Goal: Task Accomplishment & Management: Manage account settings

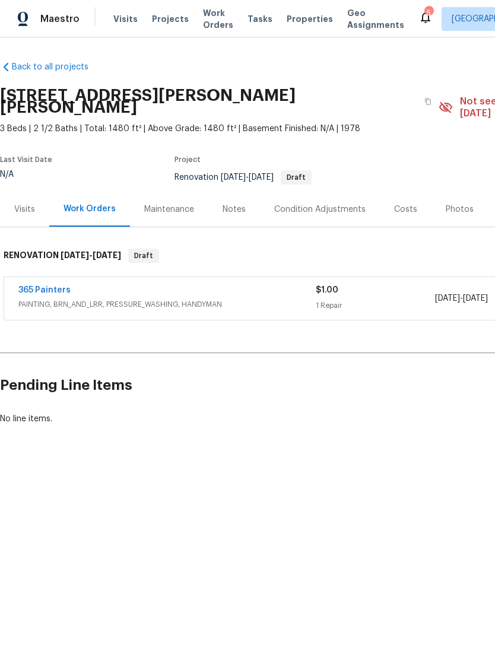
scroll to position [0, 176]
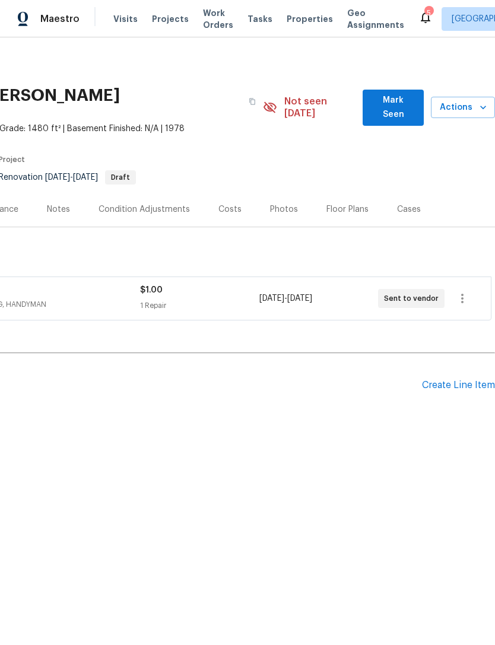
click at [296, 15] on span "Properties" at bounding box center [310, 19] width 46 height 12
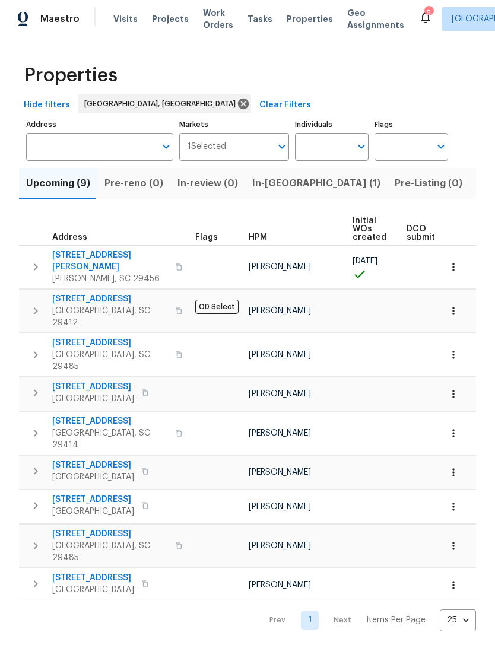
click at [109, 337] on span "[STREET_ADDRESS]" at bounding box center [110, 343] width 116 height 12
click at [460, 381] on button "button" at bounding box center [454, 394] width 26 height 26
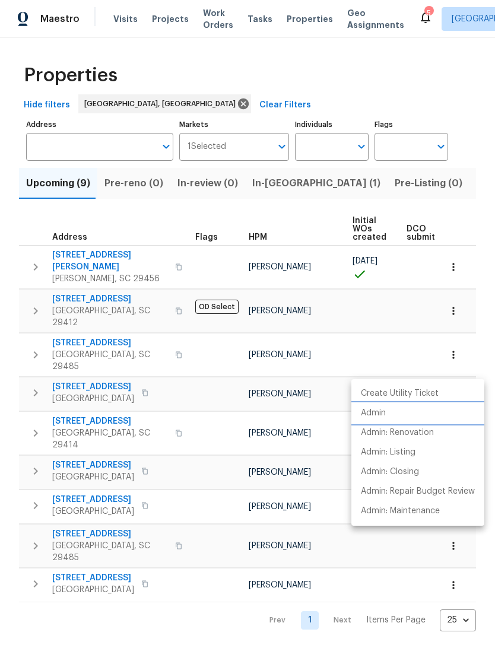
click at [381, 411] on p "Admin" at bounding box center [373, 413] width 25 height 12
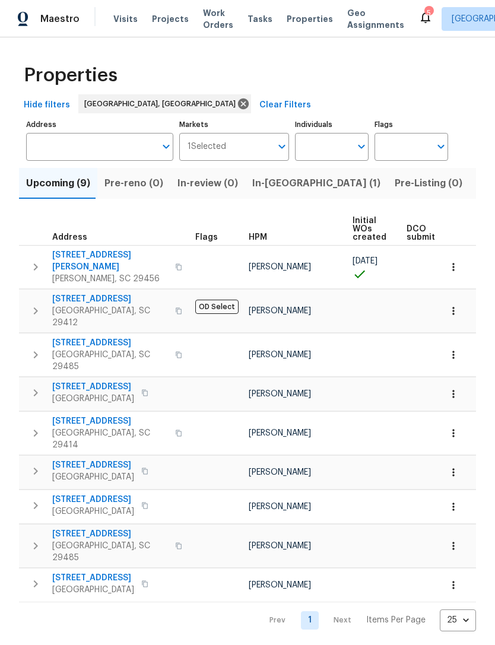
click at [455, 501] on icon "button" at bounding box center [454, 507] width 12 height 12
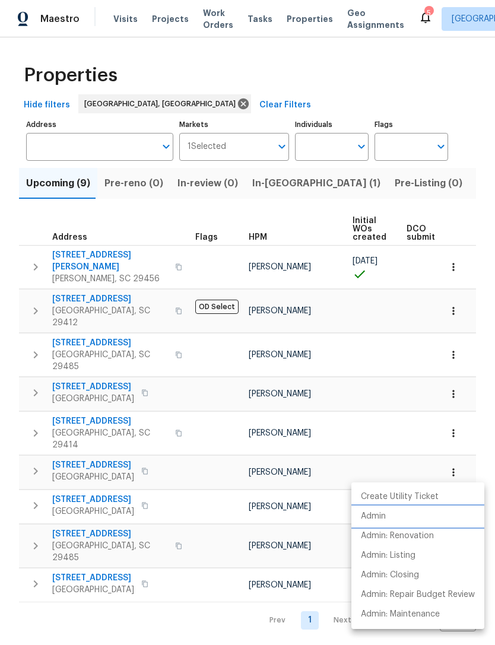
click at [378, 510] on li "Admin" at bounding box center [417, 517] width 133 height 20
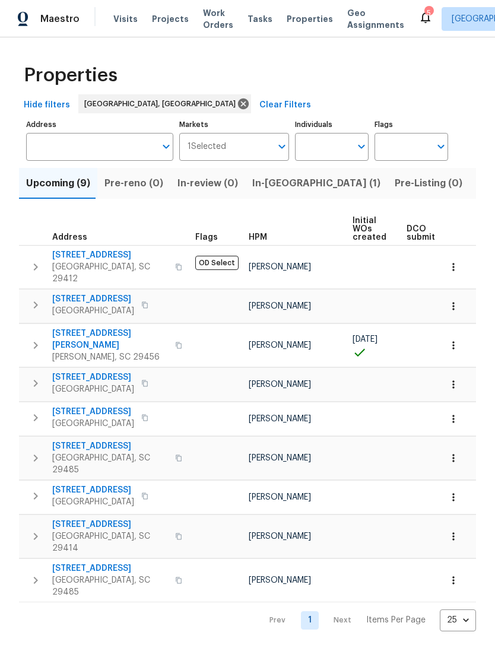
click at [456, 575] on icon "button" at bounding box center [454, 581] width 12 height 12
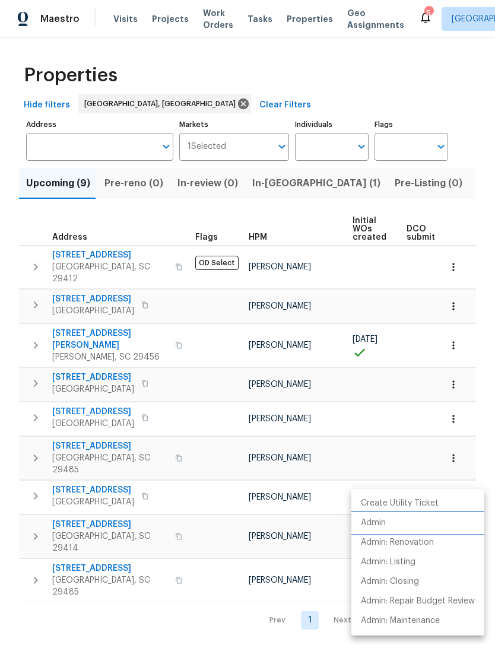
click at [380, 517] on p "Admin" at bounding box center [373, 523] width 25 height 12
click at [362, 335] on div at bounding box center [247, 322] width 495 height 645
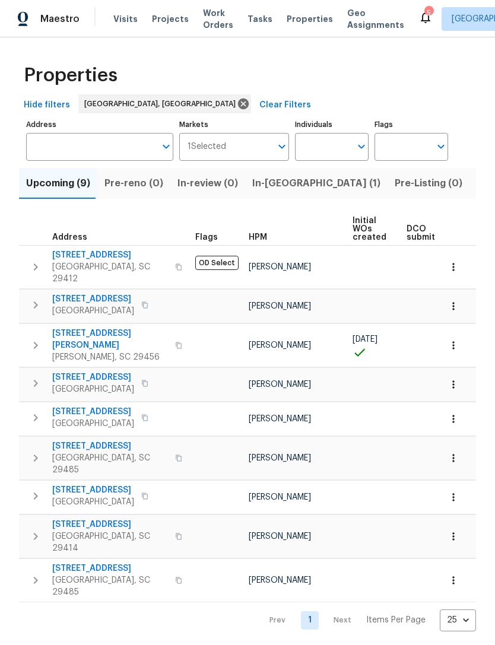
click at [457, 575] on icon "button" at bounding box center [454, 581] width 12 height 12
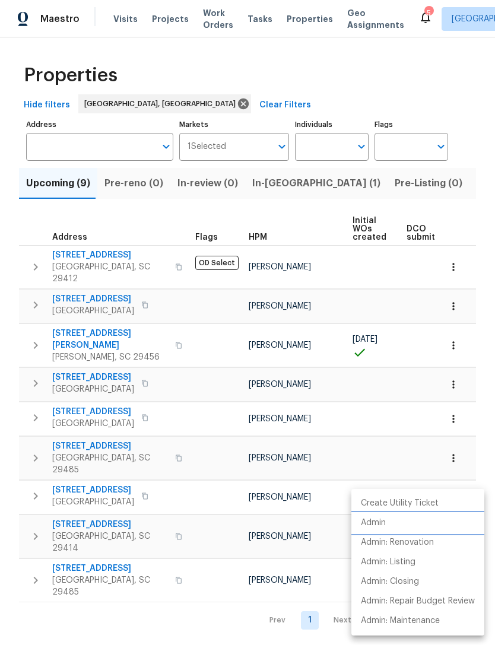
click at [381, 521] on p "Admin" at bounding box center [373, 523] width 25 height 12
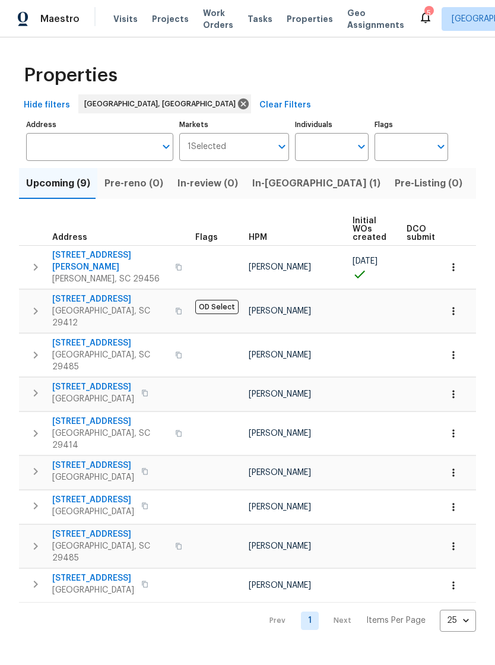
click at [455, 349] on icon "button" at bounding box center [454, 355] width 12 height 12
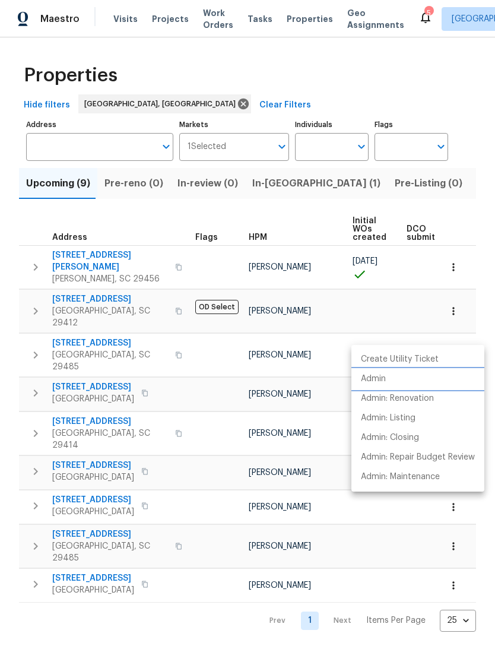
click at [381, 381] on p "Admin" at bounding box center [373, 379] width 25 height 12
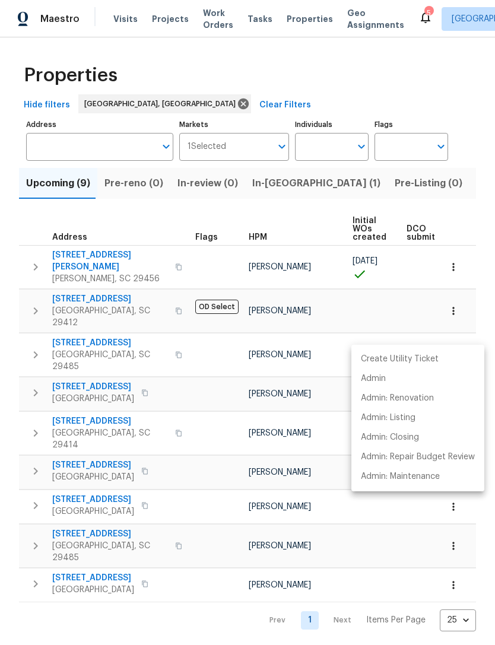
click at [288, 21] on div at bounding box center [247, 322] width 495 height 645
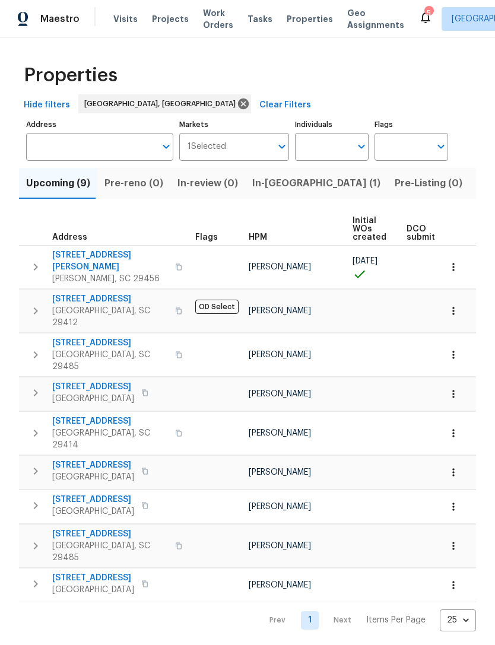
click at [449, 349] on icon "button" at bounding box center [454, 355] width 12 height 12
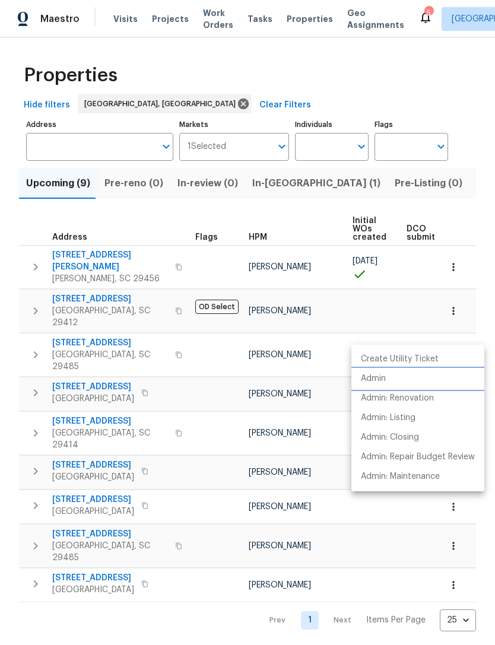
click at [379, 384] on p "Admin" at bounding box center [373, 379] width 25 height 12
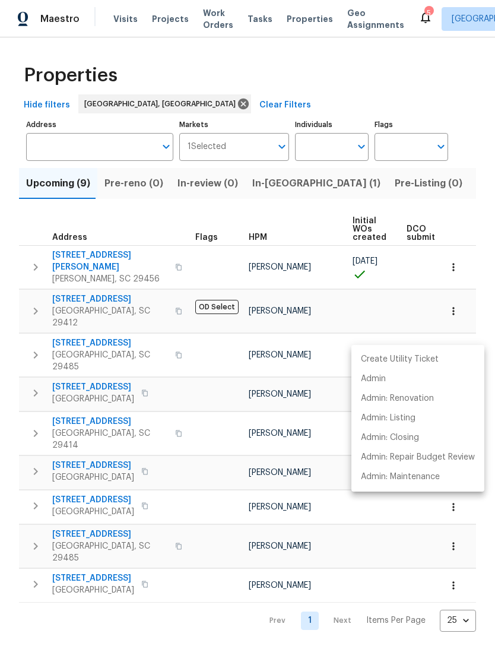
click at [286, 64] on div at bounding box center [247, 332] width 495 height 665
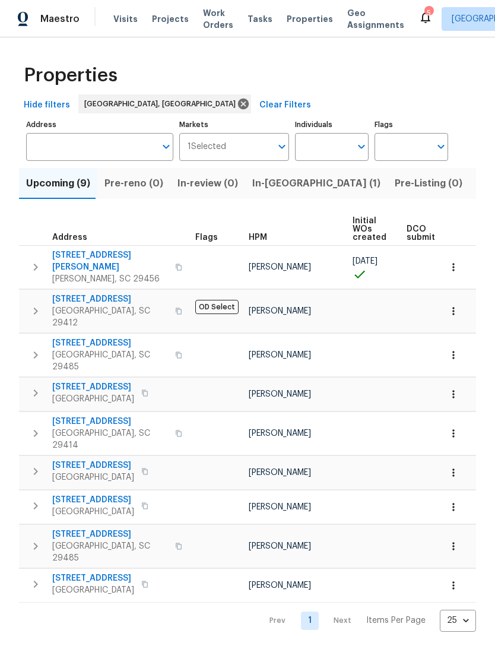
click at [78, 494] on span "[STREET_ADDRESS]" at bounding box center [93, 500] width 82 height 12
click at [62, 528] on span "104 Fair Spring Ct" at bounding box center [110, 534] width 116 height 12
click at [125, 337] on span "105 Nottingham Ct" at bounding box center [110, 343] width 116 height 12
click at [457, 349] on icon "button" at bounding box center [454, 355] width 12 height 12
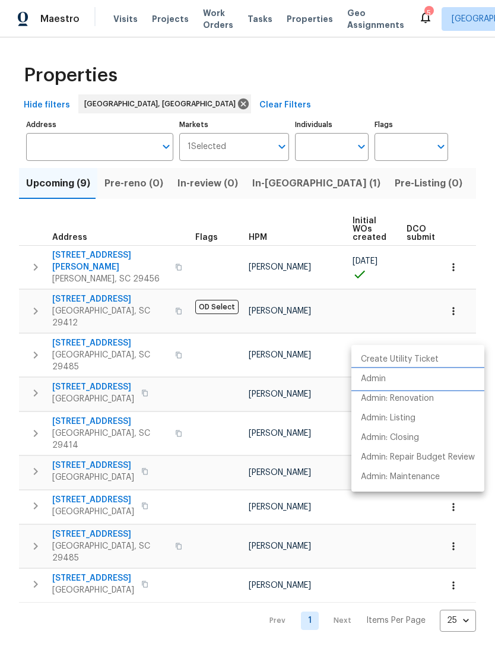
click at [387, 379] on li "Admin" at bounding box center [417, 379] width 133 height 20
click at [308, 73] on div at bounding box center [247, 332] width 495 height 665
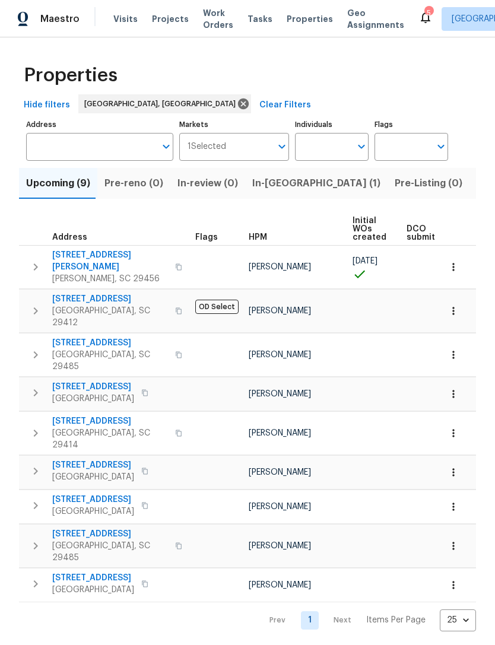
click at [70, 381] on span "[STREET_ADDRESS]" at bounding box center [93, 387] width 82 height 12
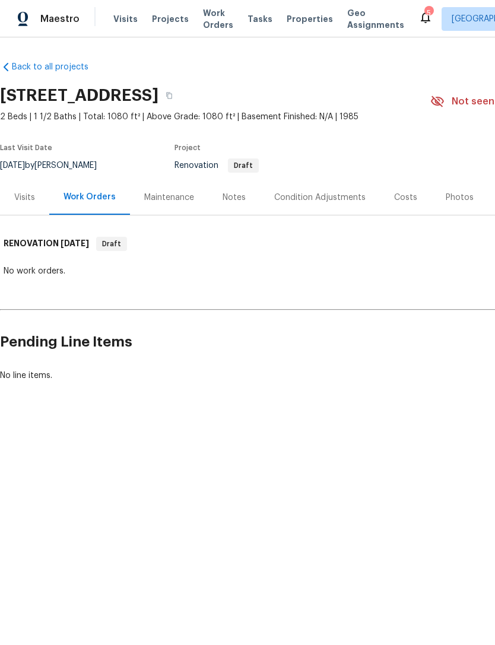
click at [295, 20] on span "Properties" at bounding box center [310, 19] width 46 height 12
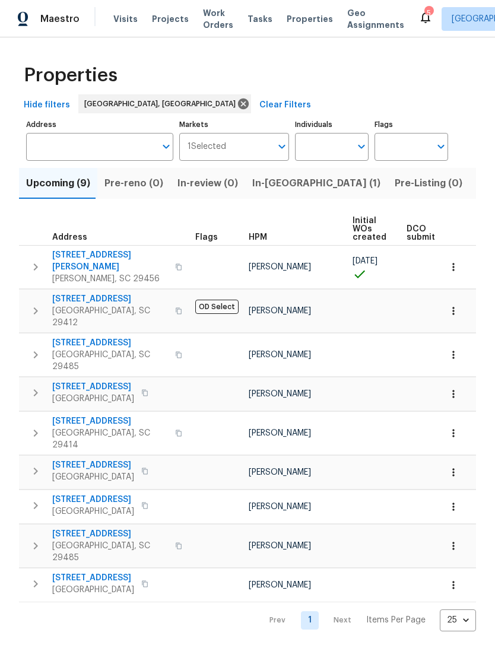
click at [453, 381] on button "button" at bounding box center [454, 394] width 26 height 26
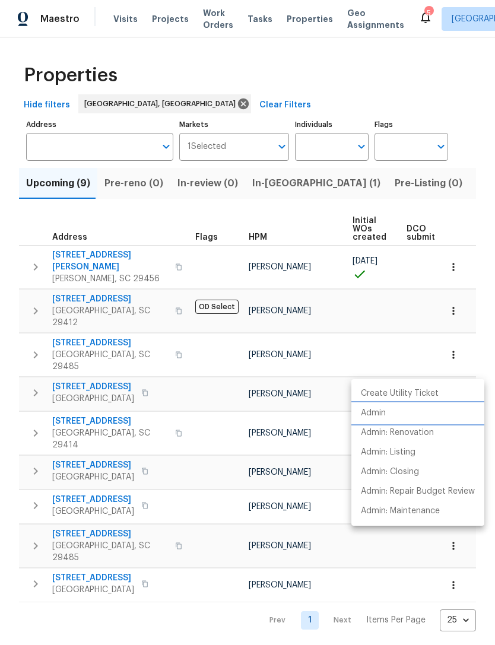
click at [384, 417] on p "Admin" at bounding box center [373, 413] width 25 height 12
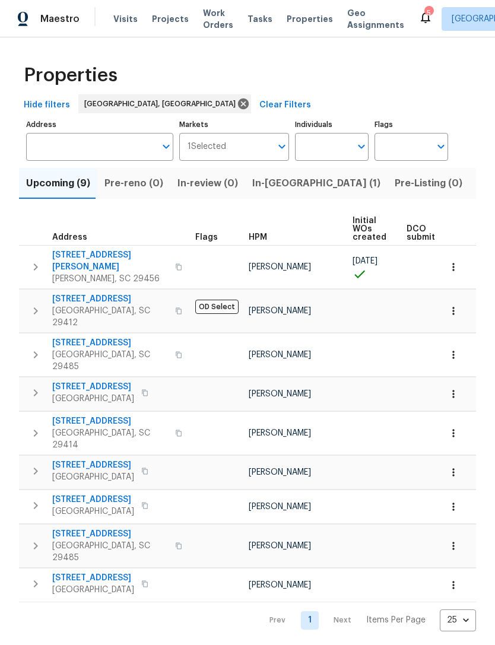
click at [457, 388] on icon "button" at bounding box center [454, 394] width 12 height 12
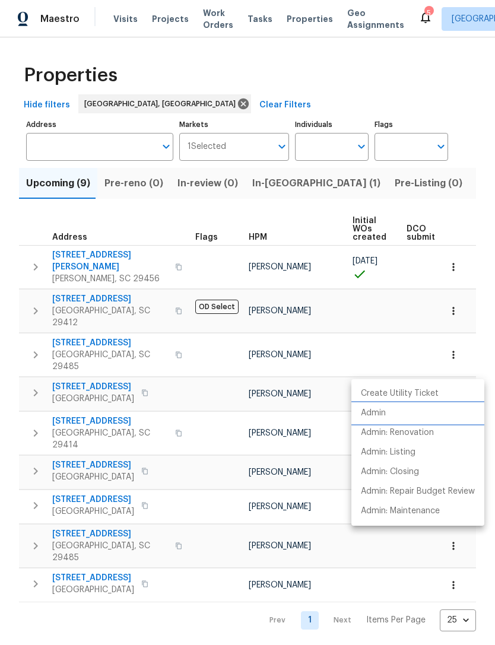
click at [374, 413] on p "Admin" at bounding box center [373, 413] width 25 height 12
click at [281, 107] on div at bounding box center [247, 322] width 495 height 645
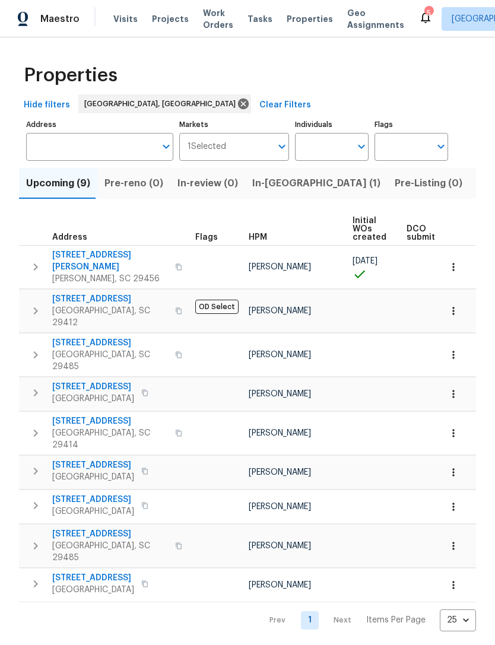
click at [281, 107] on div "Create Utility Ticket Admin Admin: Renovation Admin: Listing Admin: Closing Adm…" at bounding box center [247, 322] width 495 height 645
click at [455, 388] on icon "button" at bounding box center [454, 394] width 12 height 12
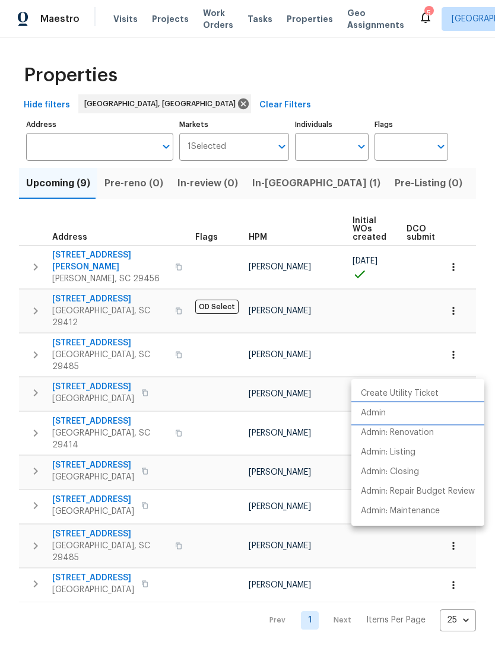
click at [383, 413] on p "Admin" at bounding box center [373, 413] width 25 height 12
click at [287, 75] on div at bounding box center [247, 322] width 495 height 645
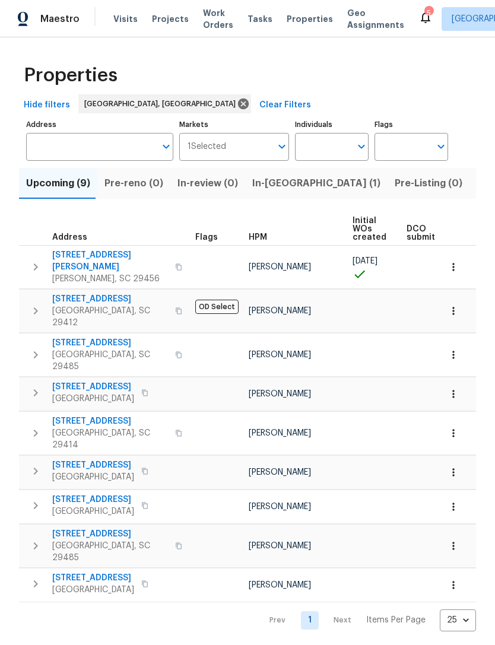
click at [14, 286] on div "Properties Hide filters [GEOGRAPHIC_DATA], [GEOGRAPHIC_DATA] Clear Filters Addr…" at bounding box center [247, 343] width 495 height 613
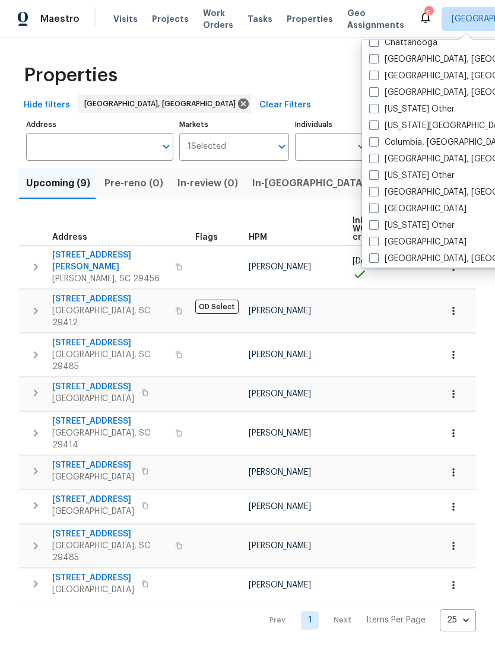
scroll to position [281, 0]
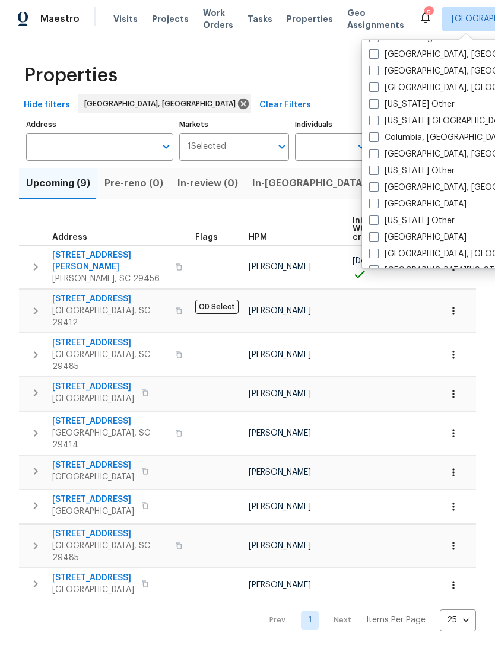
click at [376, 143] on label "Columbia, SC" at bounding box center [439, 138] width 140 height 12
click at [376, 140] on input "Columbia, SC" at bounding box center [373, 136] width 8 height 8
checkbox input "true"
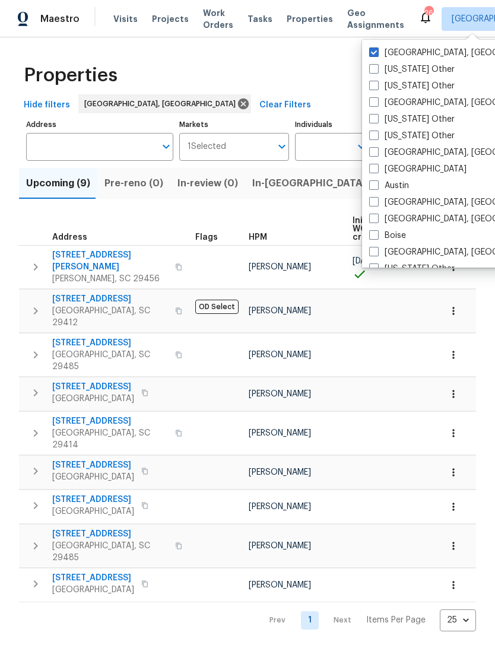
click at [376, 49] on span at bounding box center [373, 51] width 9 height 9
click at [376, 49] on input "[GEOGRAPHIC_DATA], [GEOGRAPHIC_DATA]" at bounding box center [373, 51] width 8 height 8
checkbox input "false"
click at [320, 75] on div "Properties" at bounding box center [247, 75] width 457 height 38
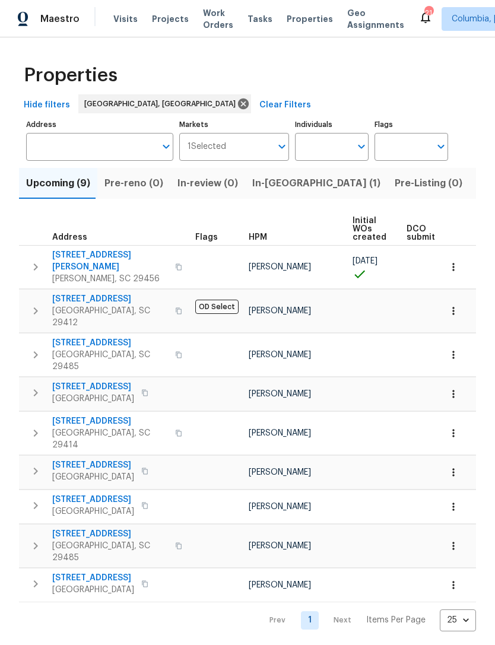
click at [132, 15] on span "Visits" at bounding box center [125, 19] width 24 height 12
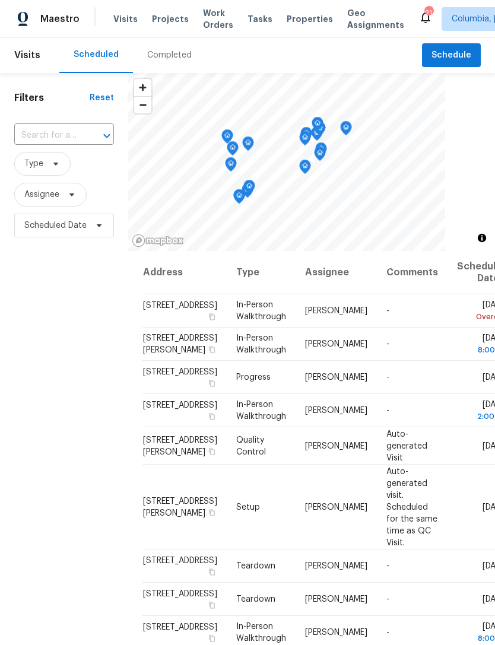
click at [284, 8] on div "Visits Projects Work Orders Tasks Properties Geo Assignments" at bounding box center [265, 19] width 305 height 24
click at [292, 24] on span "Properties" at bounding box center [310, 19] width 46 height 12
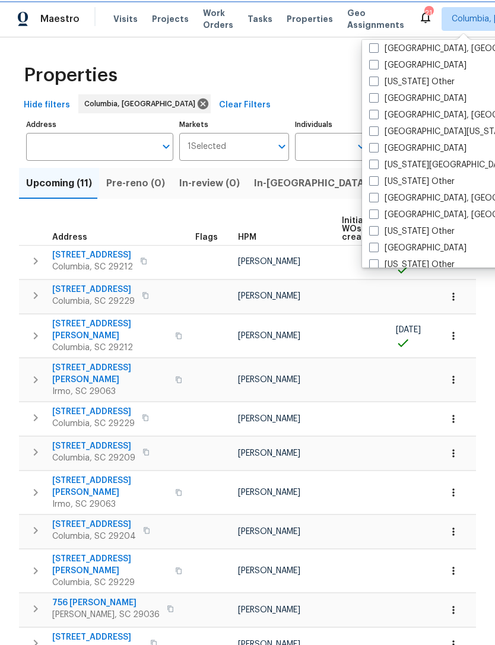
scroll to position [427, 0]
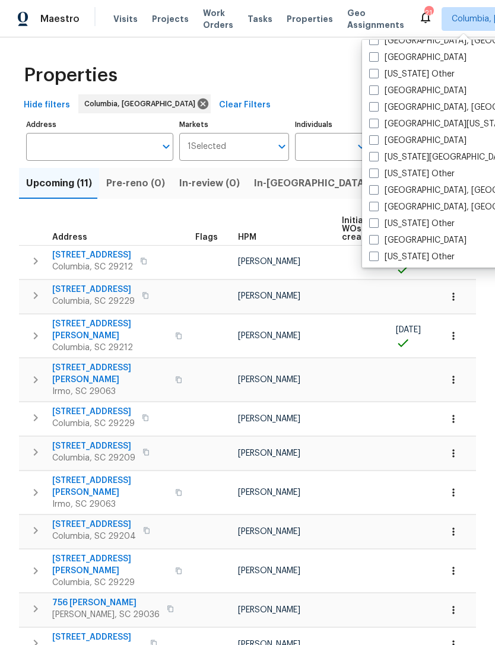
click at [375, 204] on span at bounding box center [373, 206] width 9 height 9
click at [375, 204] on input "Greenville, SC" at bounding box center [373, 205] width 8 height 8
checkbox input "true"
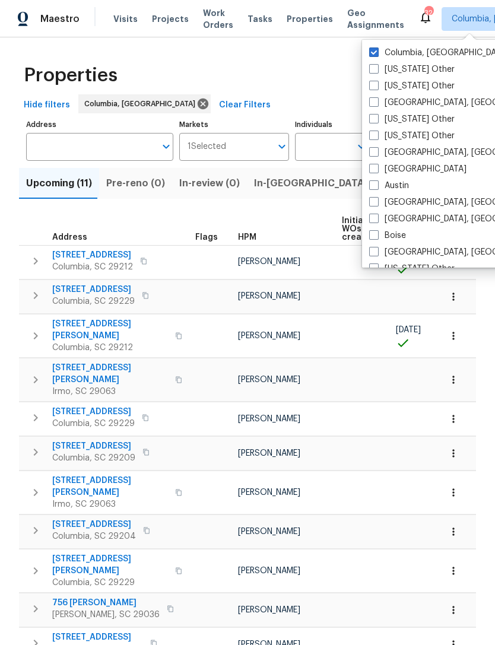
click at [383, 48] on label "Columbia, SC" at bounding box center [439, 53] width 140 height 12
click at [377, 48] on input "Columbia, SC" at bounding box center [373, 51] width 8 height 8
checkbox input "false"
click at [254, 96] on div "Hide filters Columbia, SC Clear Filters" at bounding box center [247, 105] width 457 height 22
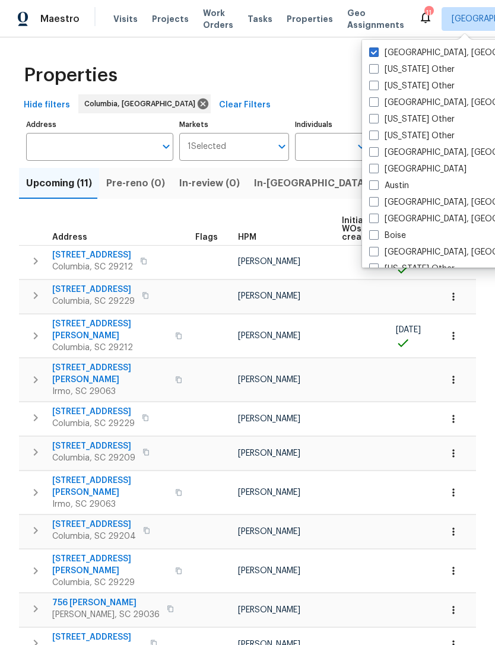
click at [278, 80] on div "Properties" at bounding box center [247, 75] width 457 height 38
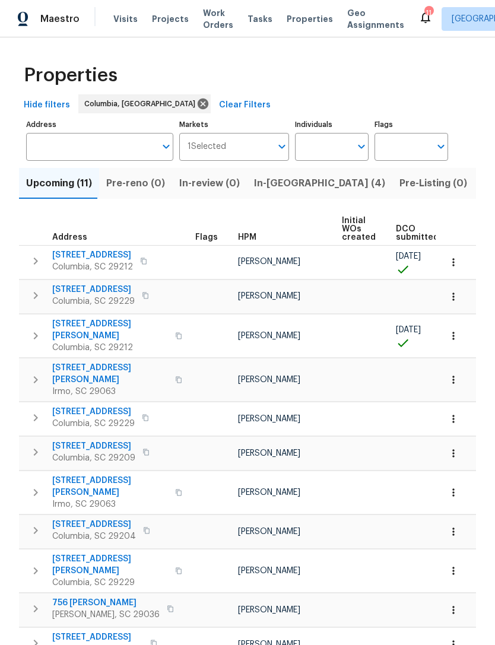
click at [113, 24] on span "Visits" at bounding box center [125, 19] width 24 height 12
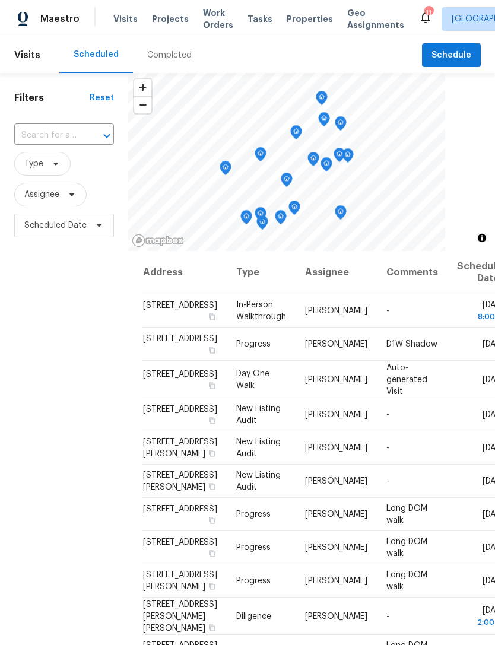
click at [296, 20] on span "Properties" at bounding box center [310, 19] width 46 height 12
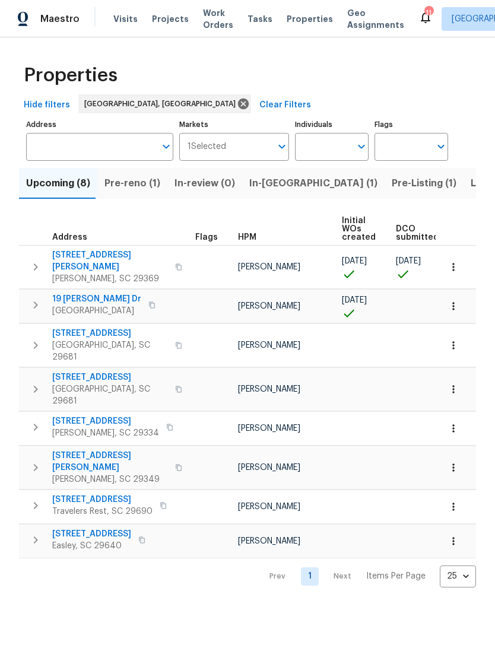
click at [126, 13] on span "Visits" at bounding box center [125, 19] width 24 height 12
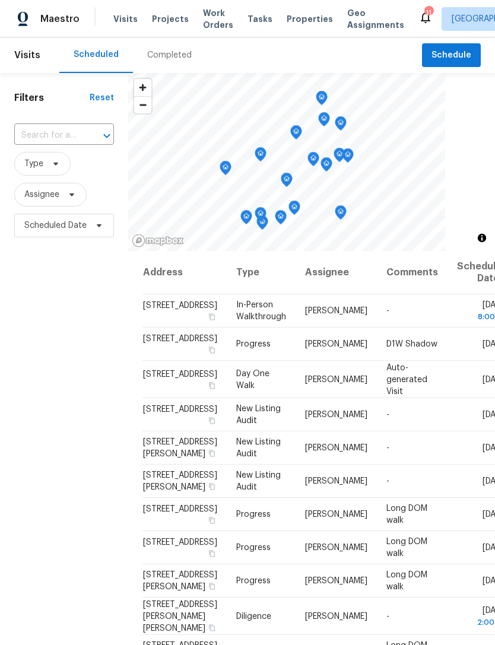
click at [166, 56] on div "Completed" at bounding box center [169, 55] width 45 height 12
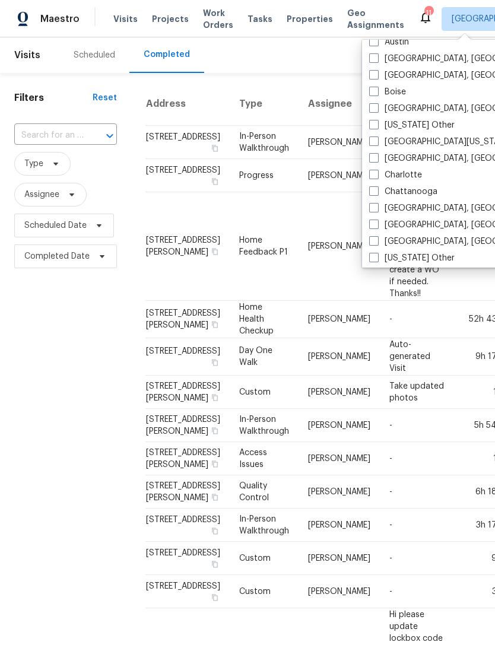
scroll to position [129, 0]
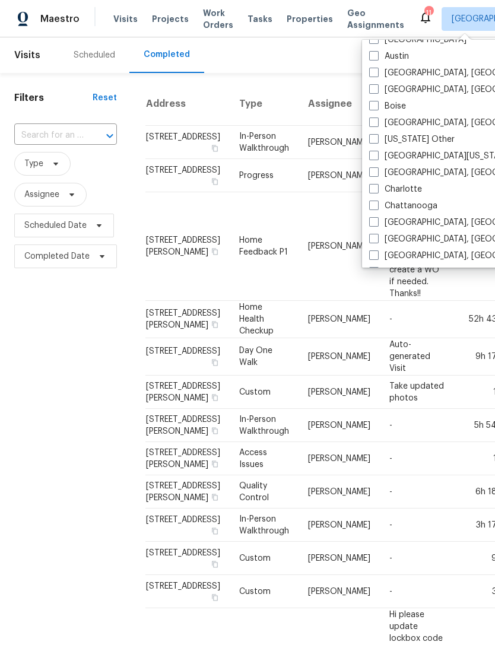
click at [382, 168] on label "[GEOGRAPHIC_DATA], [GEOGRAPHIC_DATA]" at bounding box center [461, 173] width 184 height 12
click at [377, 168] on input "[GEOGRAPHIC_DATA], [GEOGRAPHIC_DATA]" at bounding box center [373, 171] width 8 height 8
checkbox input "true"
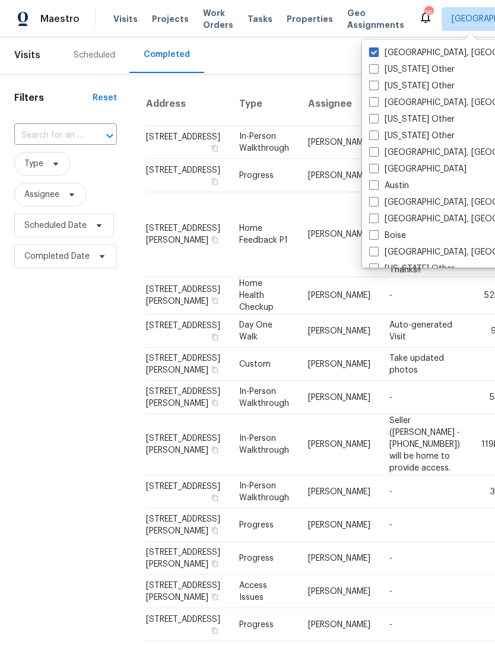
click at [380, 49] on label "Greenville, SC" at bounding box center [461, 53] width 184 height 12
click at [377, 49] on input "Greenville, SC" at bounding box center [373, 51] width 8 height 8
checkbox input "false"
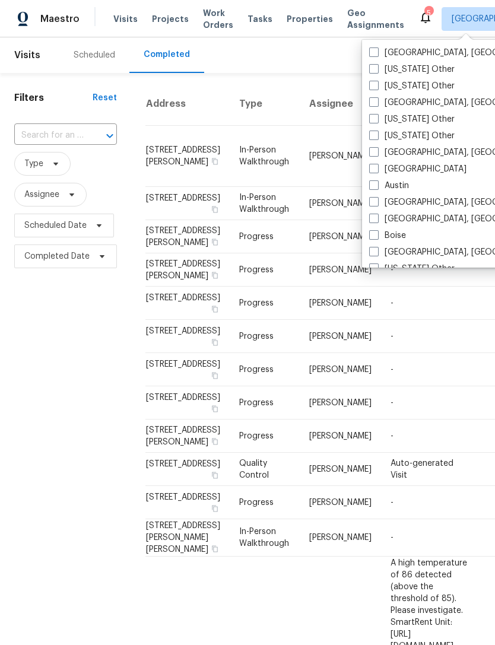
click at [327, 66] on div "Scheduled Completed" at bounding box center [240, 55] width 363 height 36
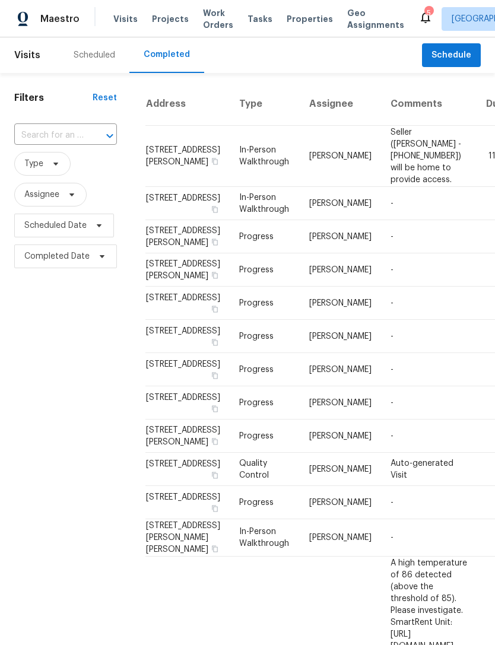
click at [84, 56] on div "Scheduled" at bounding box center [95, 55] width 42 height 12
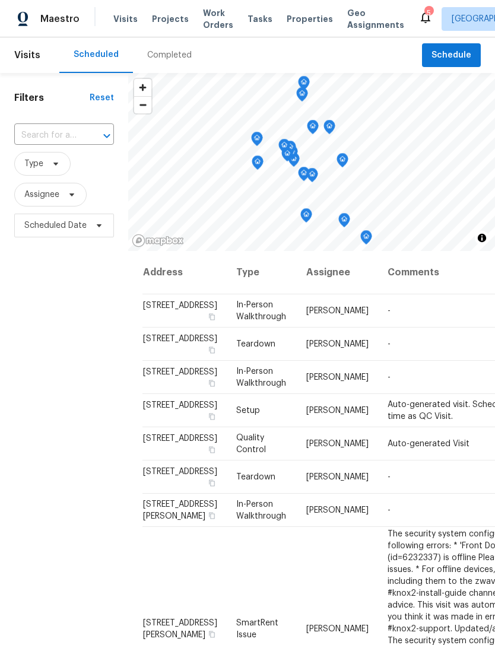
scroll to position [39, 0]
click at [18, 42] on span "Visits" at bounding box center [27, 55] width 26 height 26
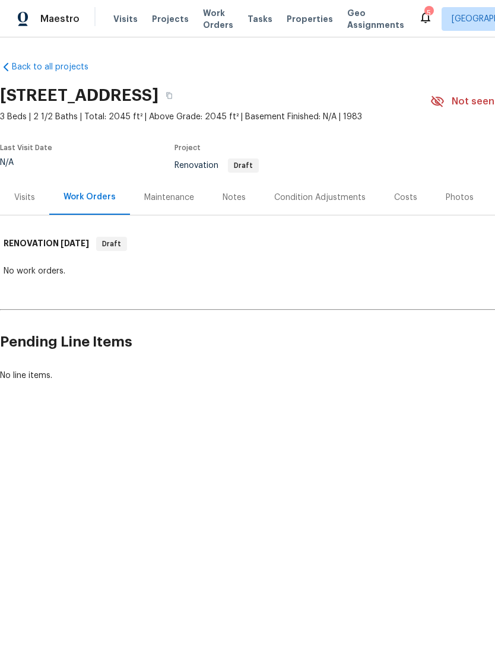
click at [395, 201] on div "Costs" at bounding box center [405, 198] width 23 height 12
click at [397, 203] on div "Costs" at bounding box center [405, 198] width 23 height 12
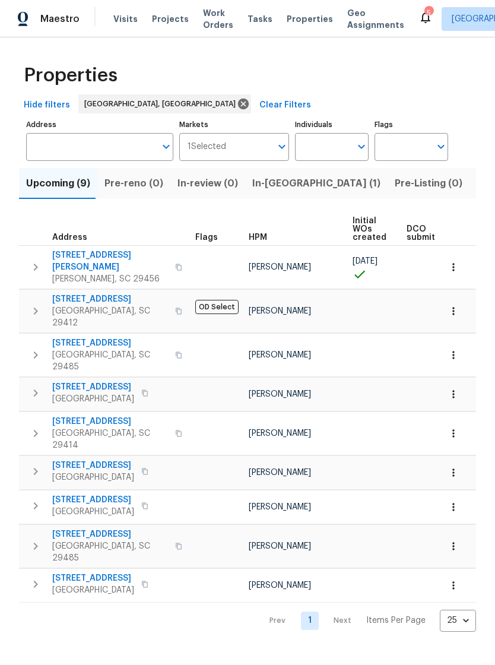
click at [124, 21] on span "Visits" at bounding box center [125, 19] width 24 height 12
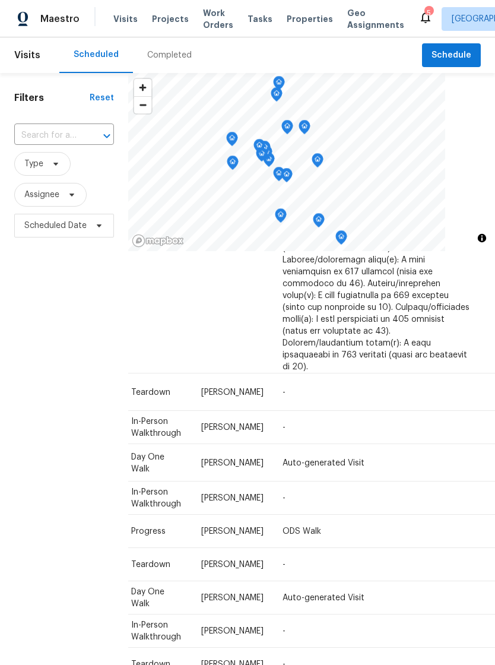
scroll to position [1580, 104]
click at [0, 0] on icon at bounding box center [0, 0] width 0 height 0
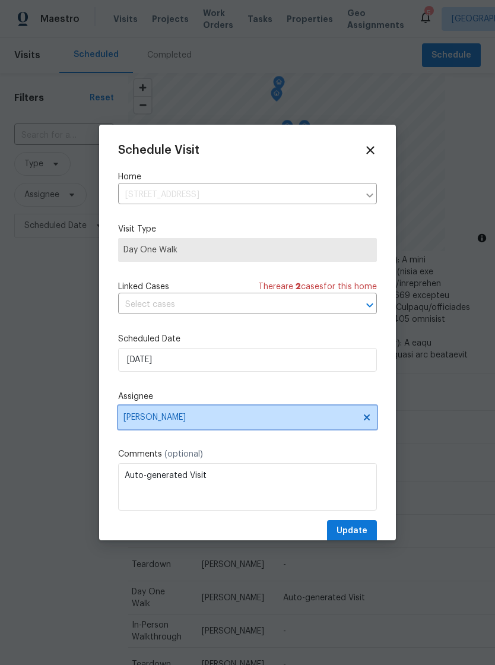
click at [224, 417] on span "[PERSON_NAME]" at bounding box center [239, 417] width 233 height 9
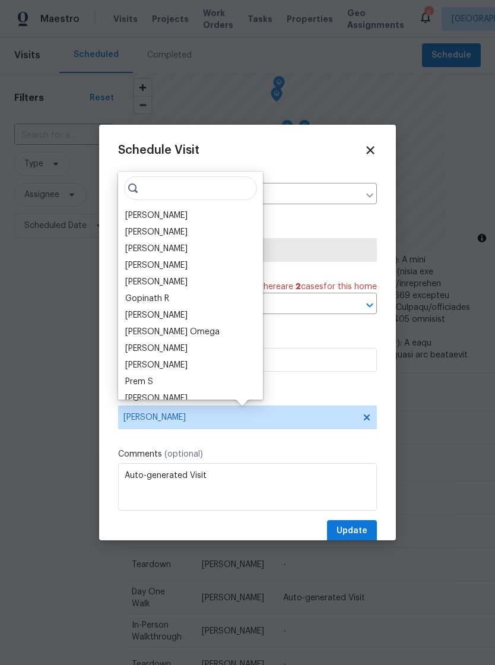
click at [174, 214] on div "[PERSON_NAME]" at bounding box center [156, 216] width 62 height 12
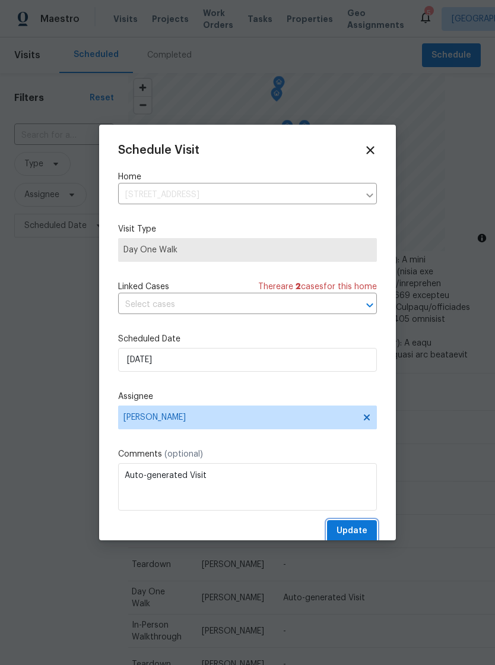
click at [360, 525] on button "Update" at bounding box center [352, 531] width 50 height 22
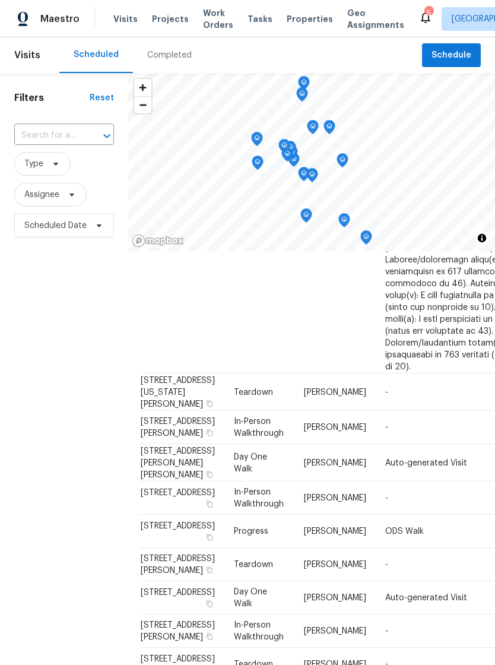
scroll to position [1582, 2]
click at [234, 588] on span "Day One Walk" at bounding box center [250, 598] width 33 height 20
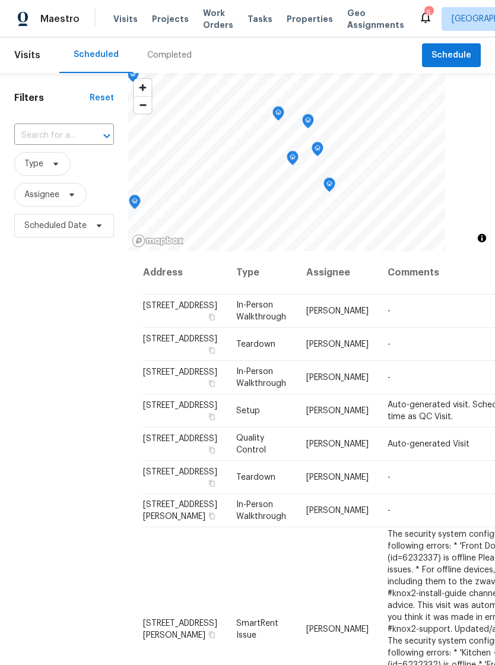
click at [289, 156] on icon "Map marker" at bounding box center [292, 158] width 11 height 14
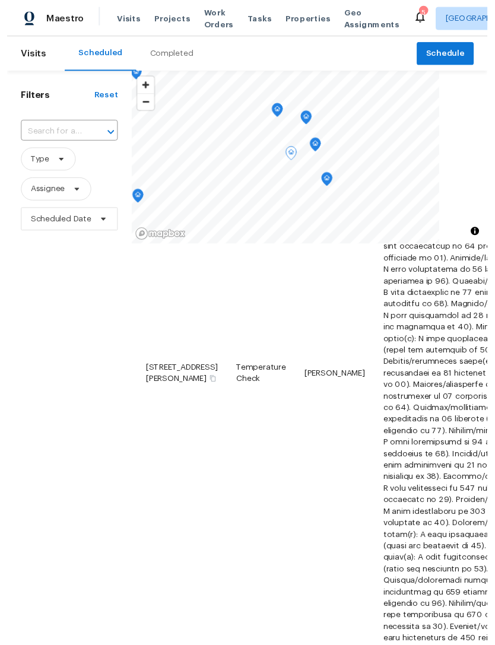
scroll to position [814, 0]
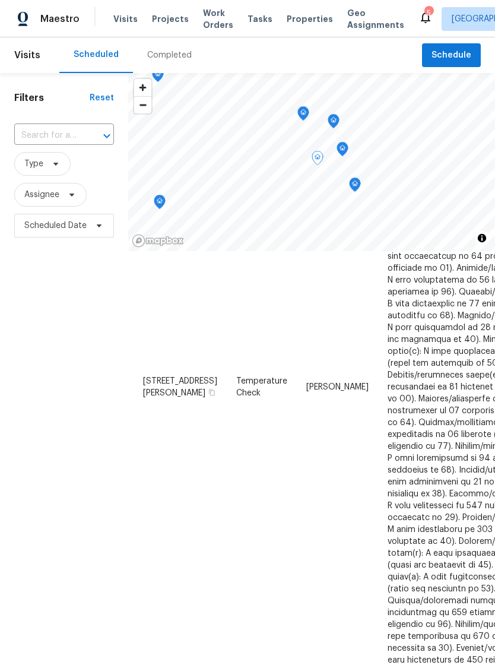
click at [292, 18] on span "Properties" at bounding box center [310, 19] width 46 height 12
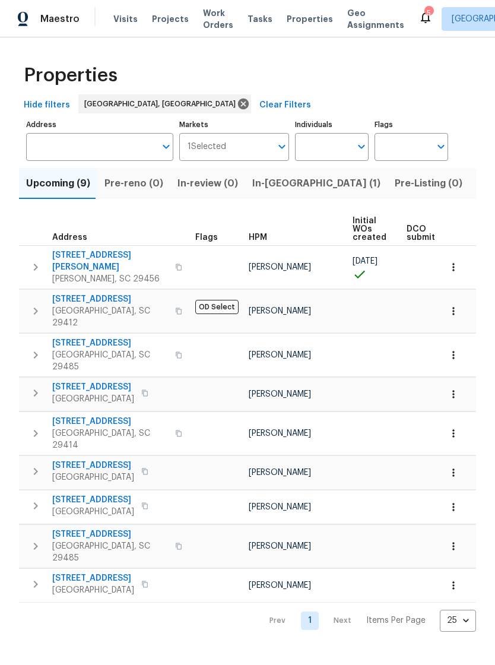
click at [107, 294] on span "[STREET_ADDRESS]" at bounding box center [110, 299] width 116 height 12
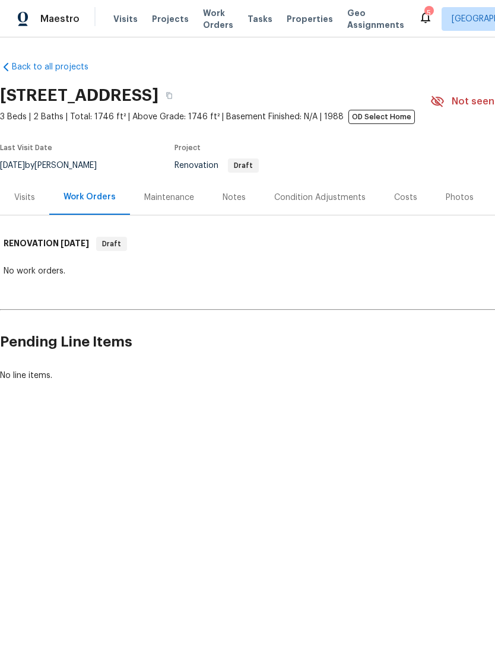
click at [292, 18] on span "Properties" at bounding box center [310, 19] width 46 height 12
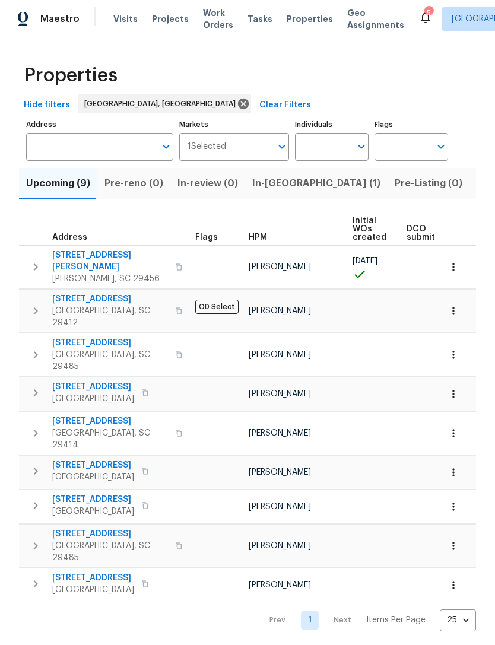
click at [106, 572] on span "[STREET_ADDRESS]" at bounding box center [93, 578] width 82 height 12
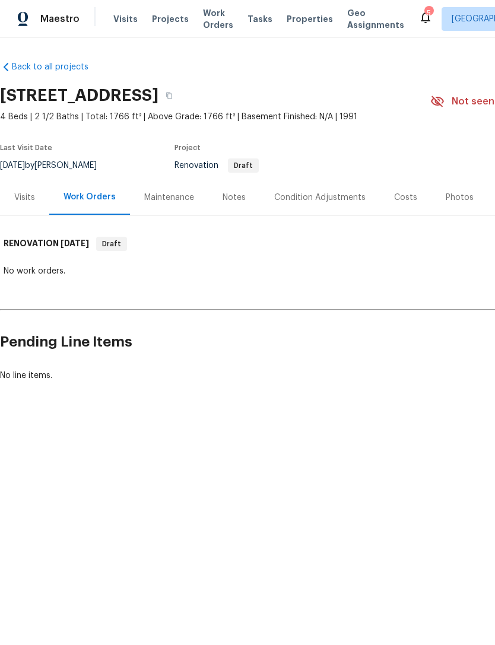
click at [122, 15] on span "Visits" at bounding box center [125, 19] width 24 height 12
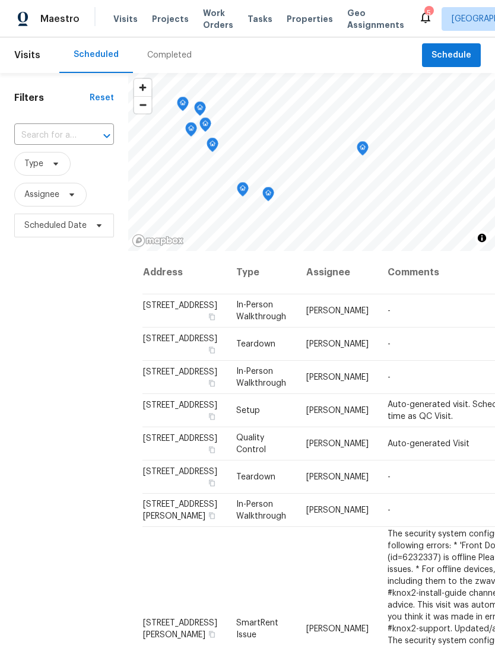
click at [366, 148] on icon "Map marker" at bounding box center [362, 149] width 11 height 14
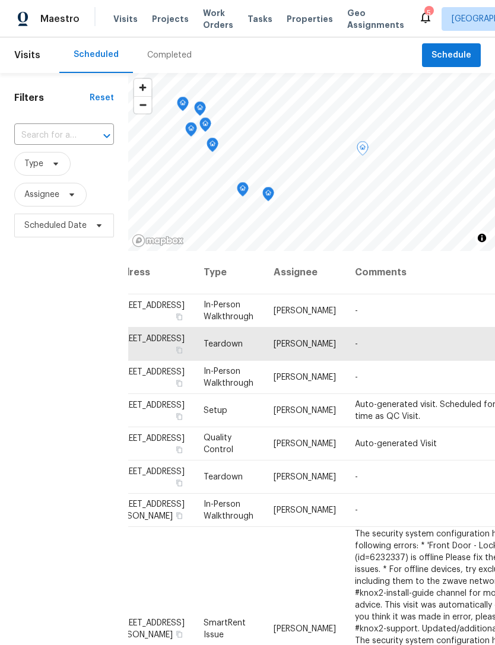
scroll to position [0, 33]
click at [365, 149] on icon "Map marker" at bounding box center [362, 149] width 11 height 14
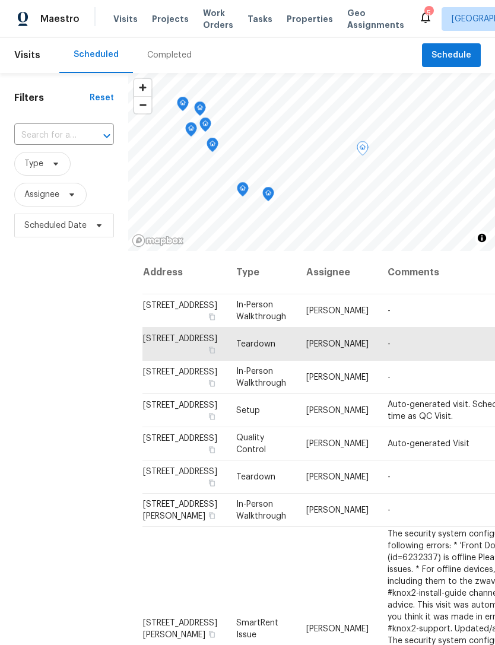
scroll to position [0, 0]
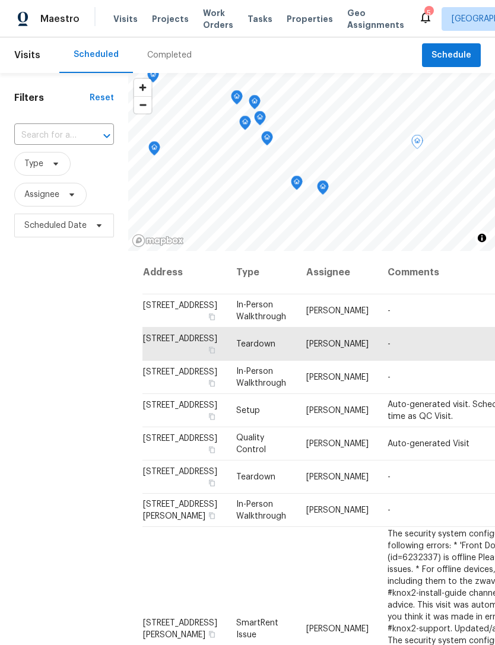
click at [324, 190] on icon "Map marker" at bounding box center [323, 188] width 11 height 14
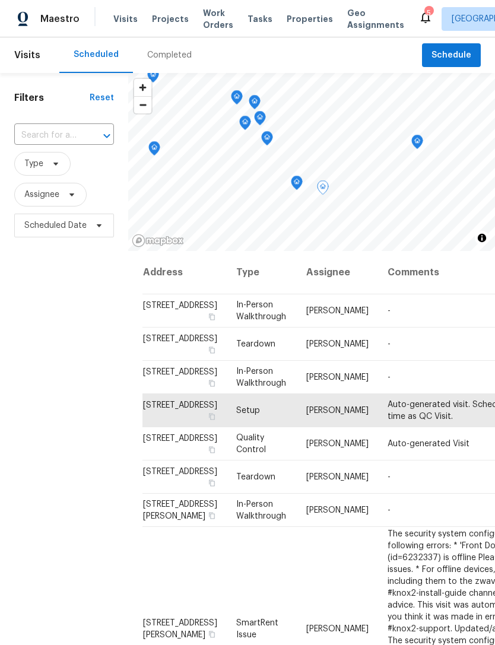
click at [294, 179] on icon "Map marker" at bounding box center [297, 183] width 11 height 14
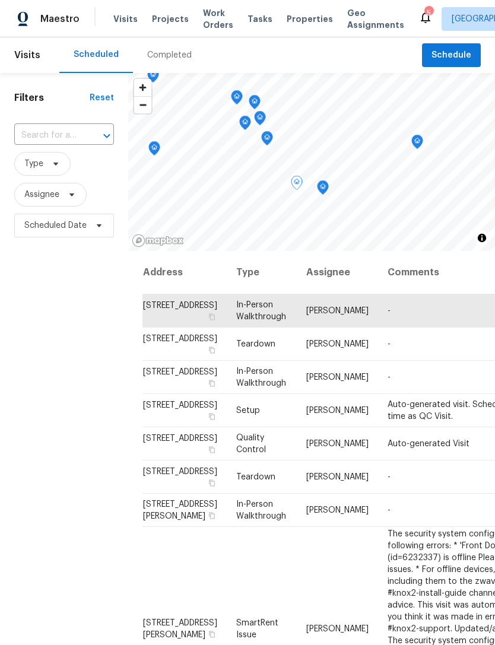
click at [151, 144] on icon "Map marker" at bounding box center [154, 149] width 11 height 14
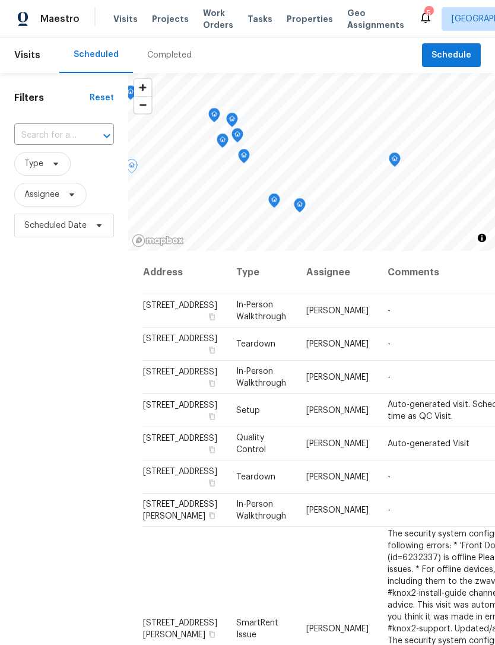
click at [242, 157] on icon "Map marker" at bounding box center [244, 155] width 4 height 3
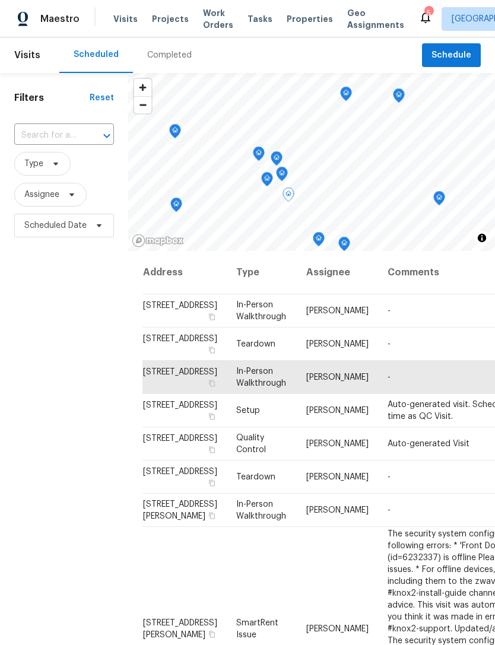
click at [264, 179] on icon "Map marker" at bounding box center [267, 180] width 11 height 14
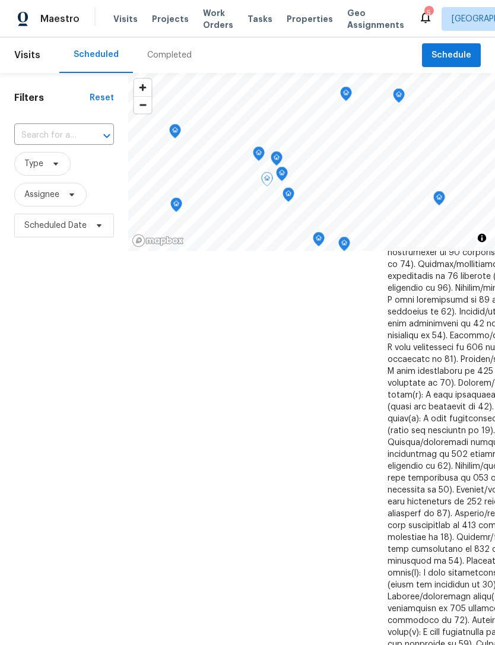
scroll to position [971, 0]
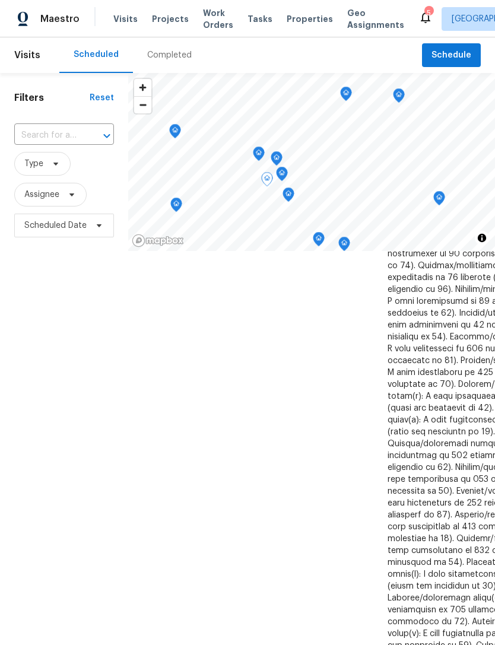
click at [286, 170] on icon "Map marker" at bounding box center [282, 174] width 11 height 14
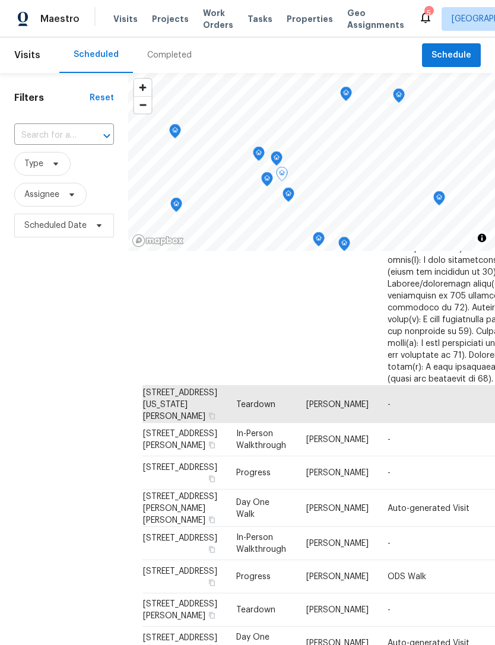
scroll to position [1253, -1]
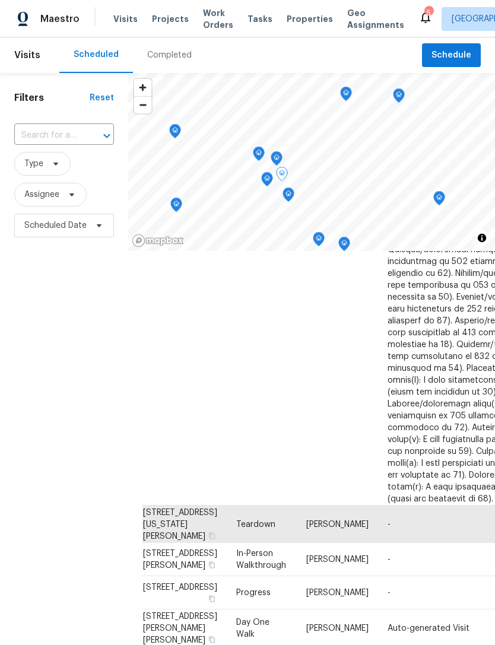
click at [277, 156] on icon "Map marker" at bounding box center [276, 159] width 11 height 14
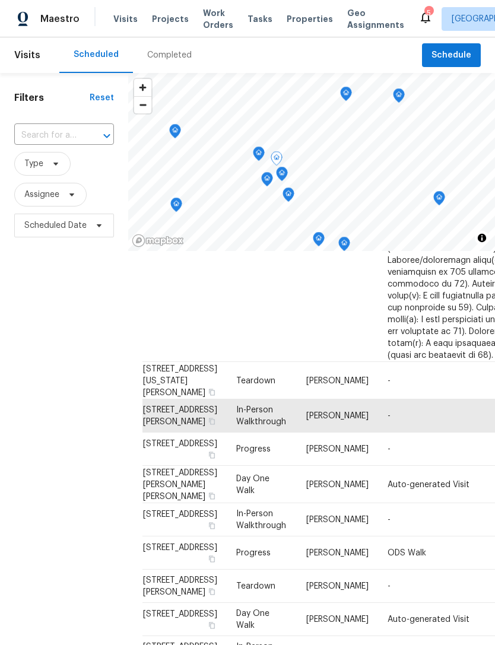
scroll to position [1344, -1]
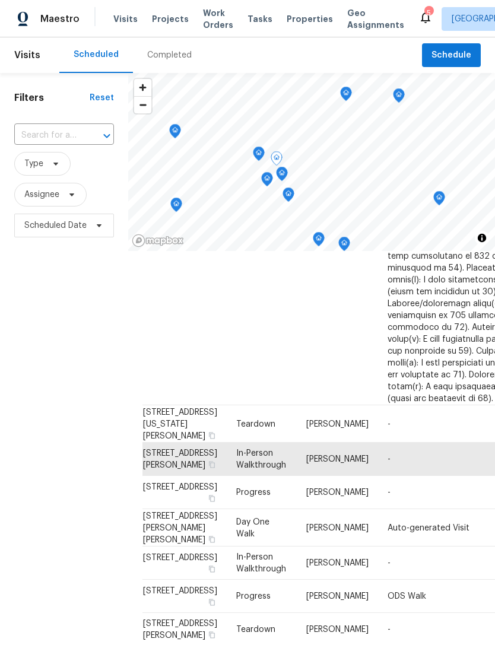
click at [258, 150] on icon "Map marker" at bounding box center [259, 154] width 11 height 14
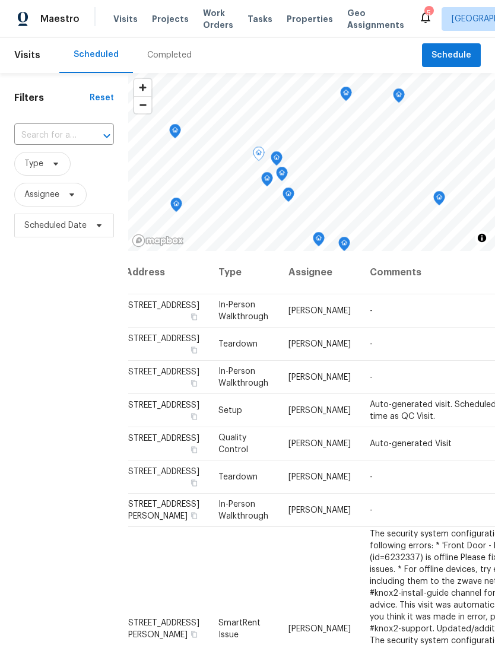
scroll to position [0, 18]
click at [175, 124] on icon "Map marker" at bounding box center [175, 131] width 12 height 15
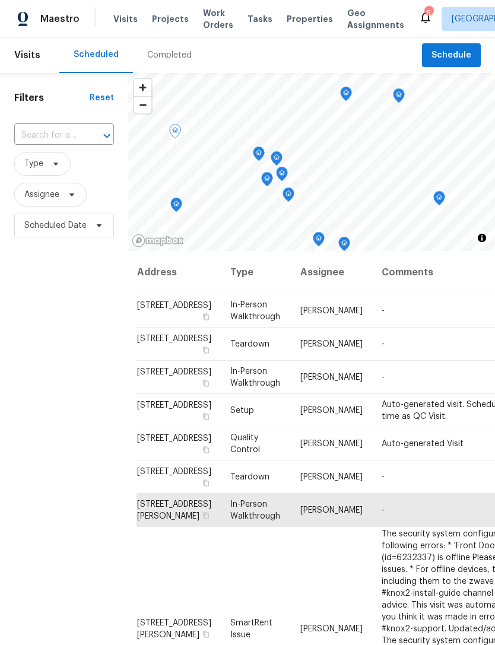
scroll to position [0, 6]
click at [175, 202] on icon "Map marker" at bounding box center [176, 202] width 6 height 3
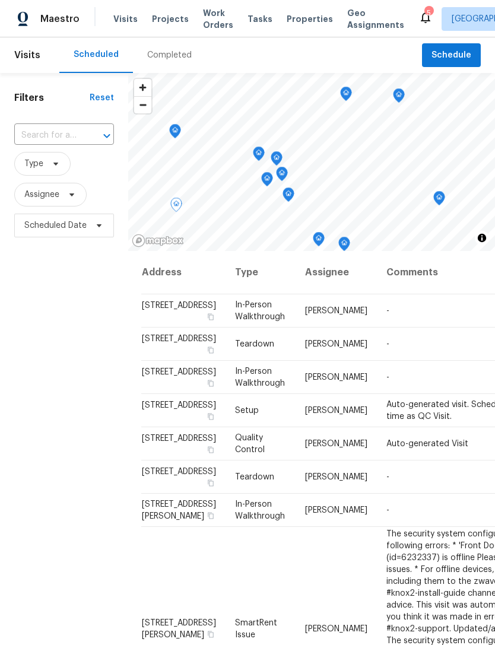
scroll to position [0, 1]
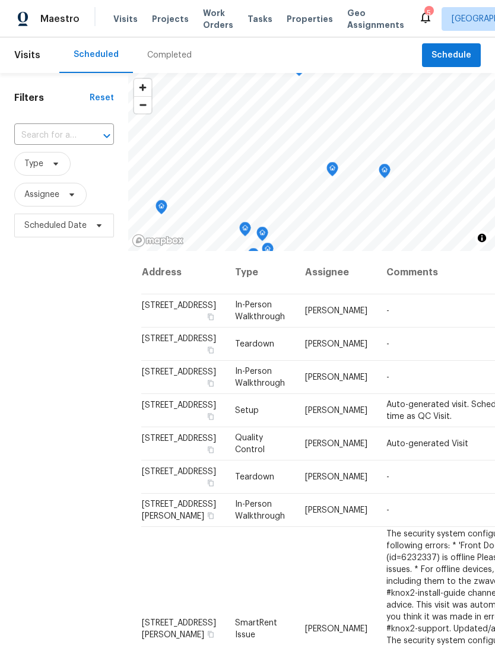
click at [337, 170] on icon "Map marker" at bounding box center [332, 170] width 11 height 14
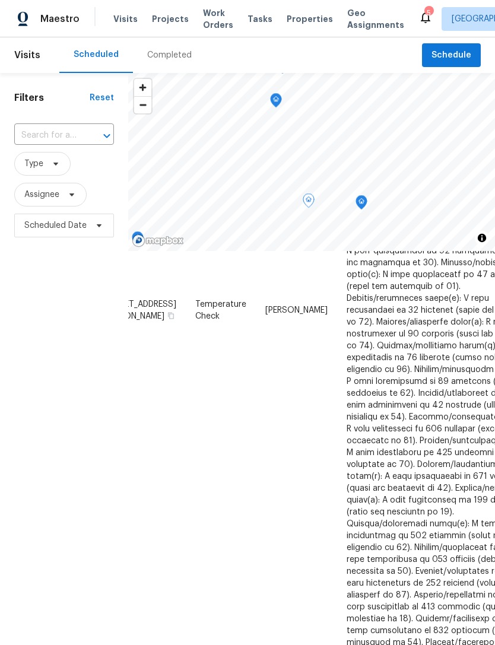
scroll to position [889, 41]
click at [274, 103] on icon "Map marker" at bounding box center [276, 101] width 11 height 14
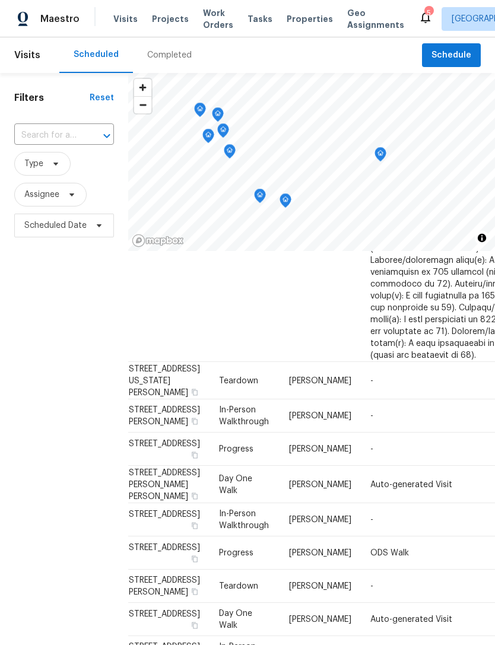
scroll to position [0, 0]
click at [290, 17] on span "Properties" at bounding box center [310, 19] width 46 height 12
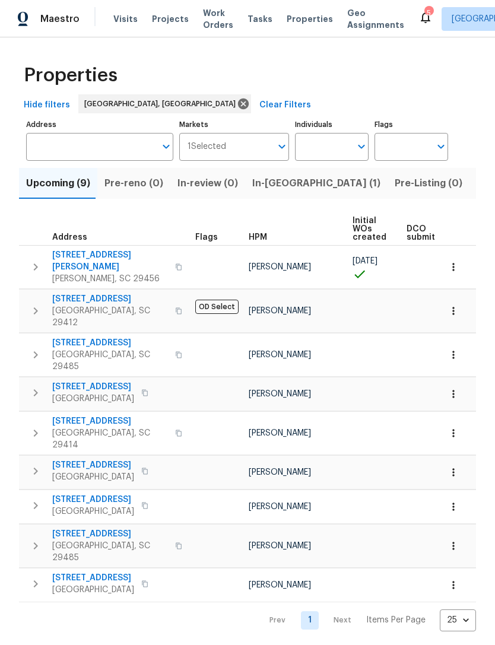
click at [14, 487] on div "Properties Hide filters Charleston, SC Clear Filters Address Address Markets 1 …" at bounding box center [247, 343] width 495 height 613
click at [107, 572] on span "[STREET_ADDRESS]" at bounding box center [93, 578] width 82 height 12
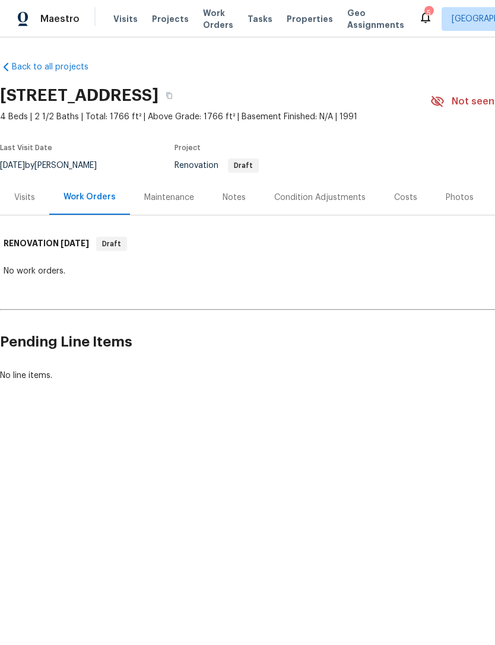
click at [410, 194] on div "Costs" at bounding box center [405, 198] width 23 height 12
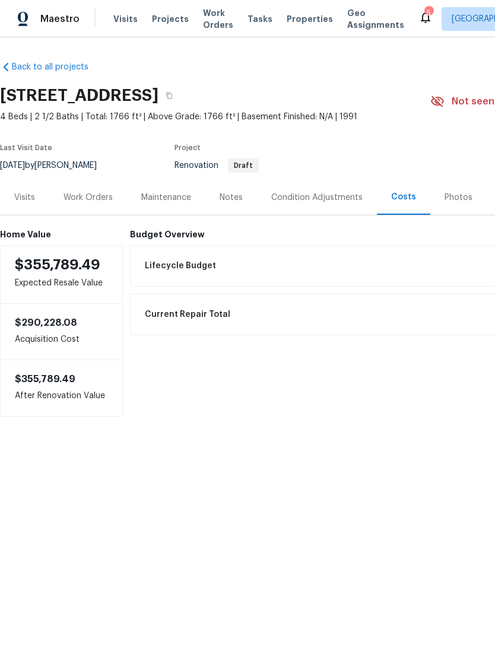
click at [416, 488] on html "Maestro Visits Projects Work Orders Tasks Properties Geo Assignments 5 [GEOGRAP…" at bounding box center [247, 244] width 495 height 488
click at [128, 11] on div "Visits Projects Work Orders Tasks Properties Geo Assignments" at bounding box center [265, 19] width 305 height 24
click at [125, 21] on span "Visits" at bounding box center [125, 19] width 24 height 12
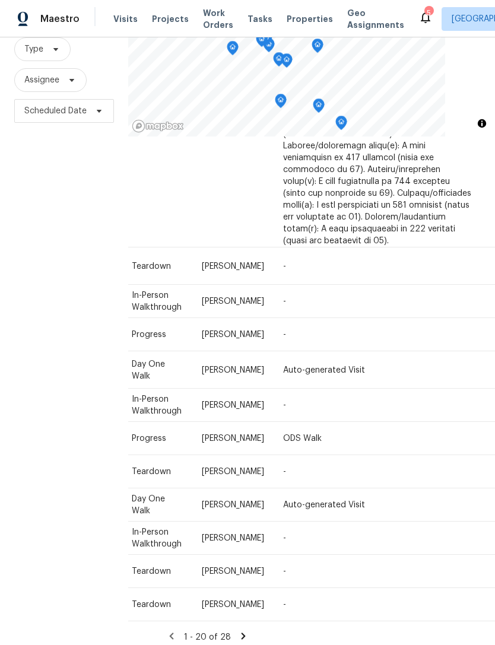
scroll to position [39, 0]
click at [245, 631] on icon at bounding box center [243, 636] width 11 height 11
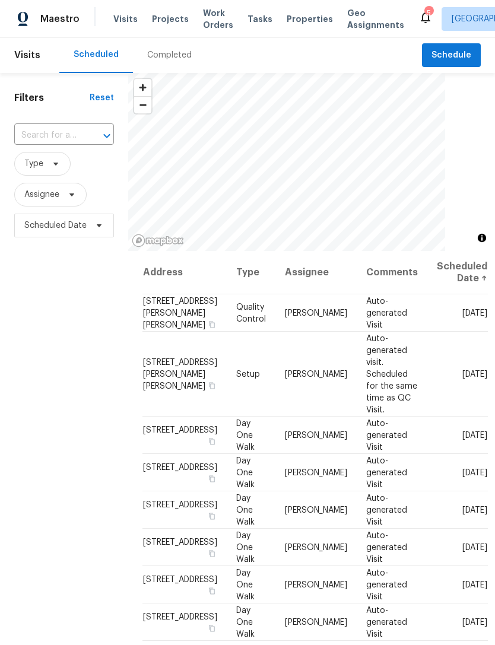
scroll to position [0, 0]
click at [313, 136] on icon "Map marker" at bounding box center [315, 136] width 4 height 3
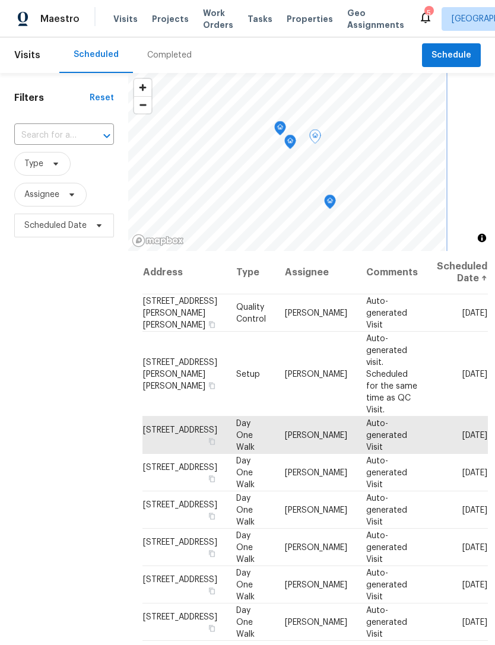
click at [289, 138] on icon "Map marker" at bounding box center [290, 142] width 11 height 14
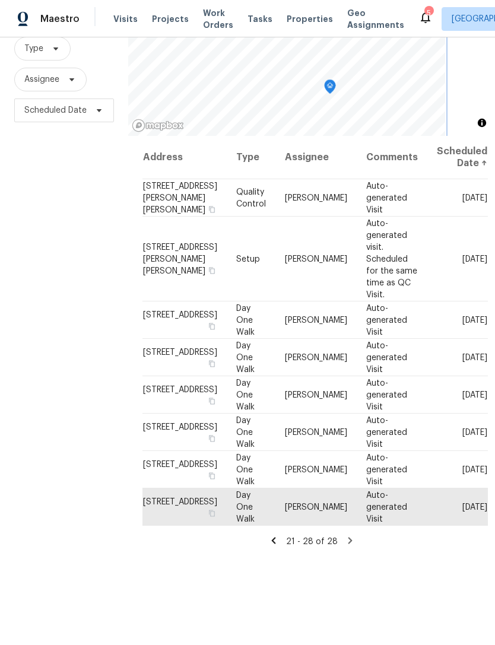
scroll to position [115, 0]
click at [293, 21] on span "Properties" at bounding box center [310, 19] width 46 height 12
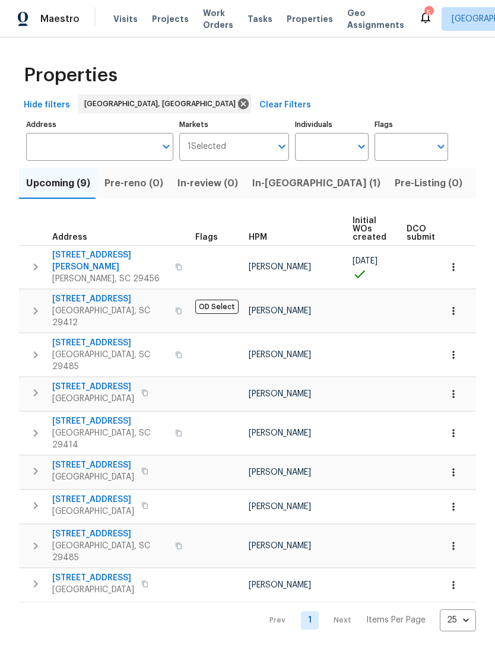
click at [451, 572] on button "button" at bounding box center [454, 585] width 26 height 26
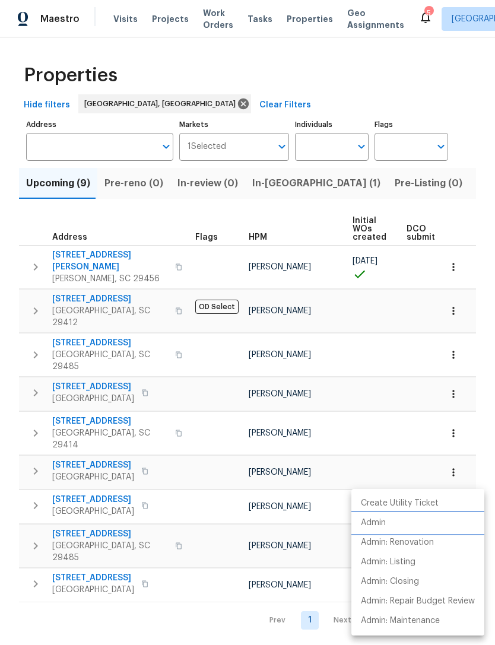
click at [380, 518] on p "Admin" at bounding box center [373, 523] width 25 height 12
